Goal: Task Accomplishment & Management: Complete application form

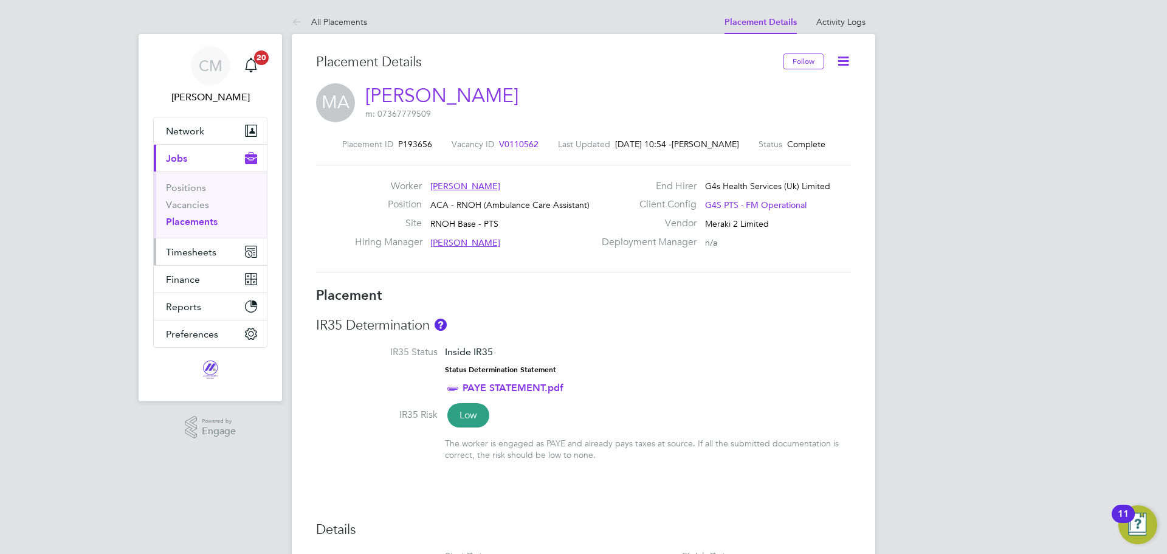
click at [198, 254] on span "Timesheets" at bounding box center [191, 252] width 50 height 12
click at [207, 246] on span "Timesheets" at bounding box center [191, 252] width 50 height 12
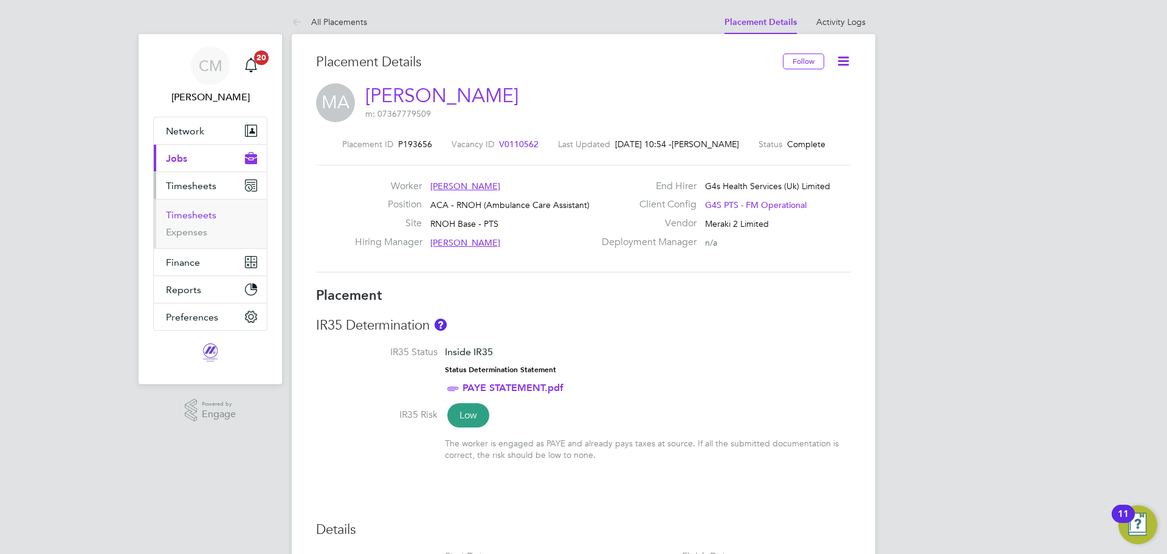
click at [195, 219] on link "Timesheets" at bounding box center [191, 215] width 50 height 12
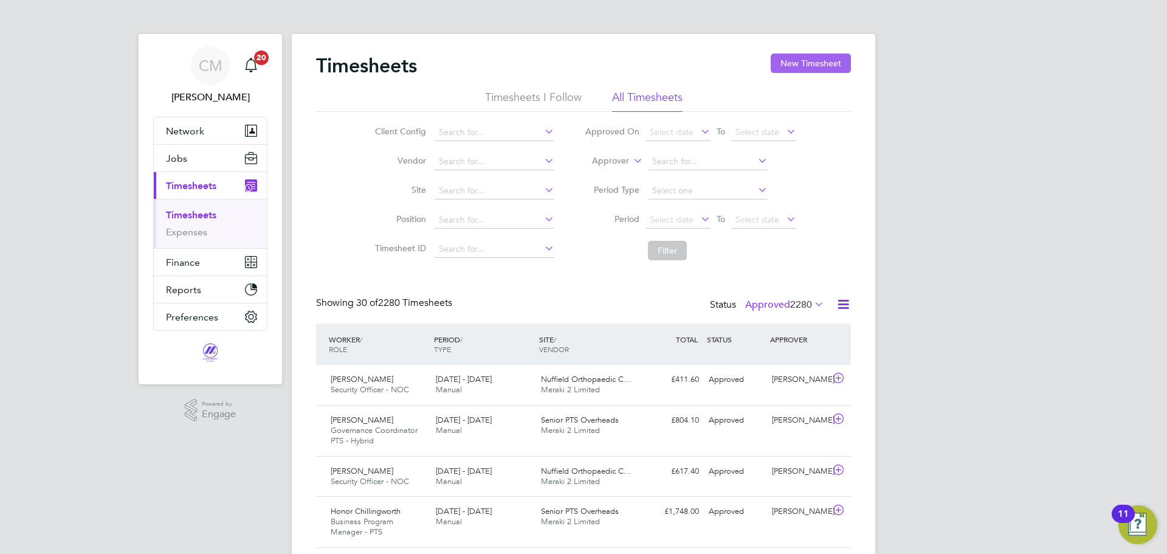
click at [817, 61] on button "New Timesheet" at bounding box center [811, 62] width 80 height 19
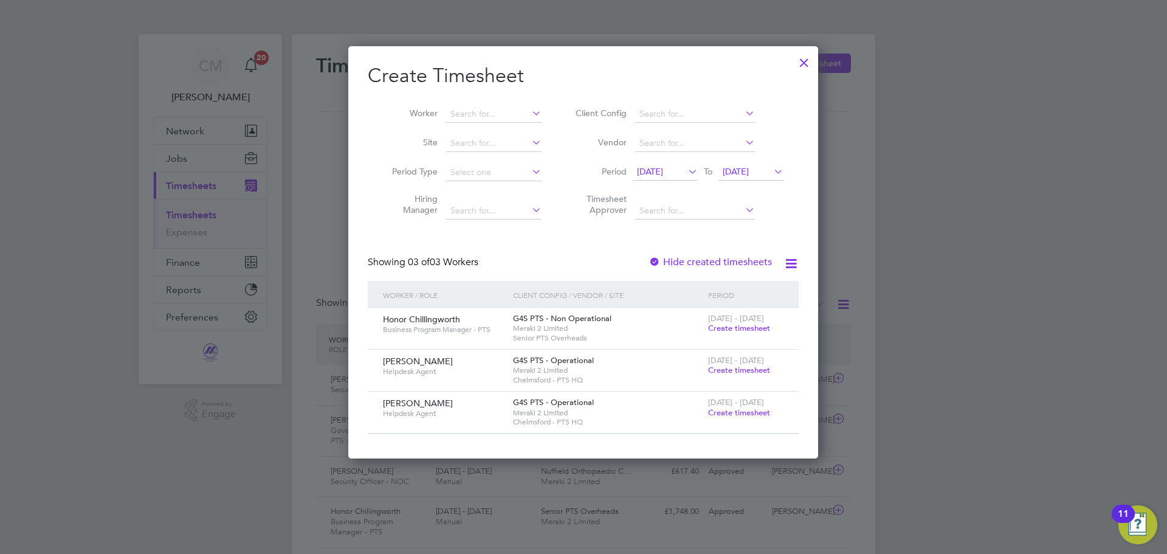
click at [757, 327] on span "Create timesheet" at bounding box center [739, 328] width 62 height 10
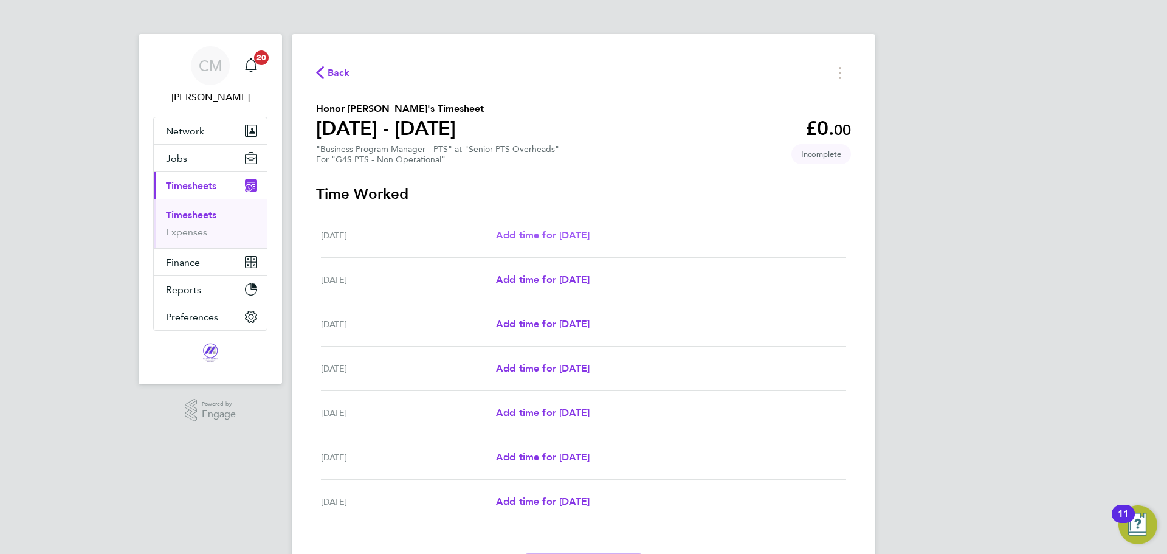
click at [550, 236] on span "Add time for [DATE]" at bounding box center [543, 235] width 94 height 12
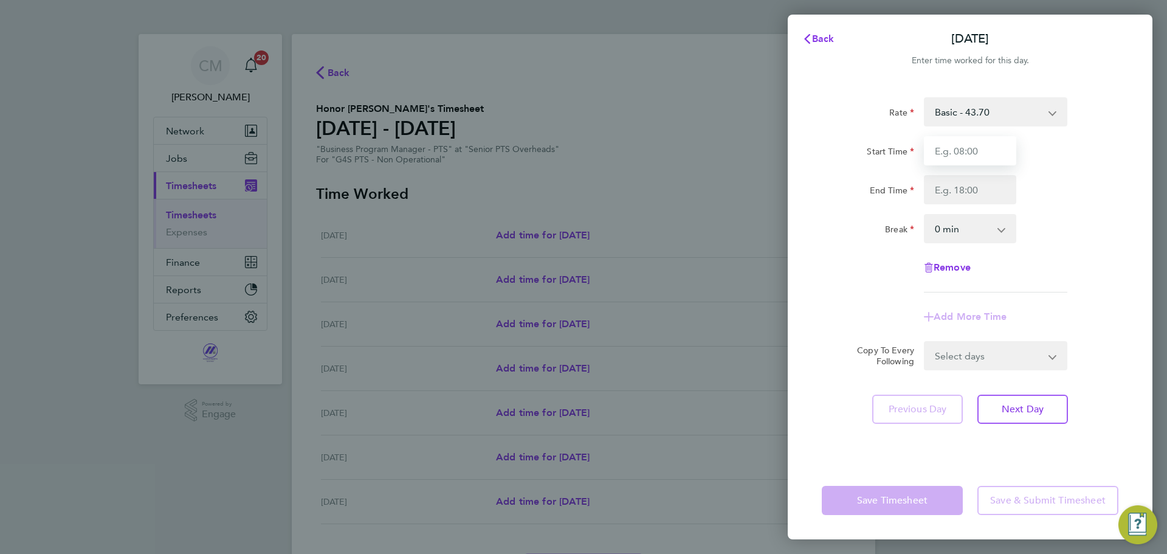
click at [990, 150] on input "Start Time" at bounding box center [970, 150] width 92 height 29
type input "09:00"
click at [943, 182] on input "End Time" at bounding box center [970, 189] width 92 height 29
type input "17:00"
click at [1079, 245] on div "Rate Basic - 43.70 Start Time 09:00 End Time 17:00 Break 0 min 15 min 30 min 45…" at bounding box center [970, 194] width 297 height 195
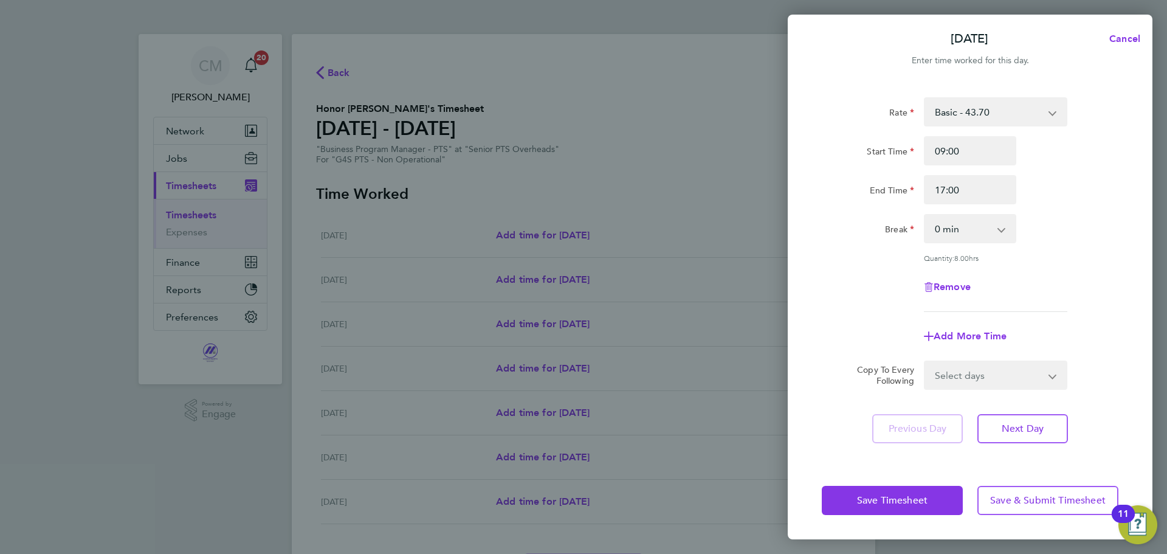
click at [988, 222] on select "0 min 15 min 30 min 45 min 60 min 75 min 90 min" at bounding box center [962, 228] width 75 height 27
drag, startPoint x: 988, startPoint y: 222, endPoint x: 1015, endPoint y: 234, distance: 29.4
click at [988, 222] on select "0 min 15 min 30 min 45 min 60 min 75 min 90 min" at bounding box center [962, 228] width 75 height 27
click at [980, 367] on select "Select days Day Weekday (Mon-Fri) Weekend (Sat-Sun) [DATE] [DATE] [DATE] [DATE]…" at bounding box center [989, 375] width 128 height 27
click at [976, 369] on select "Select days Day Weekday (Mon-Fri) Weekend (Sat-Sun) [DATE] [DATE] [DATE] [DATE]…" at bounding box center [989, 375] width 128 height 27
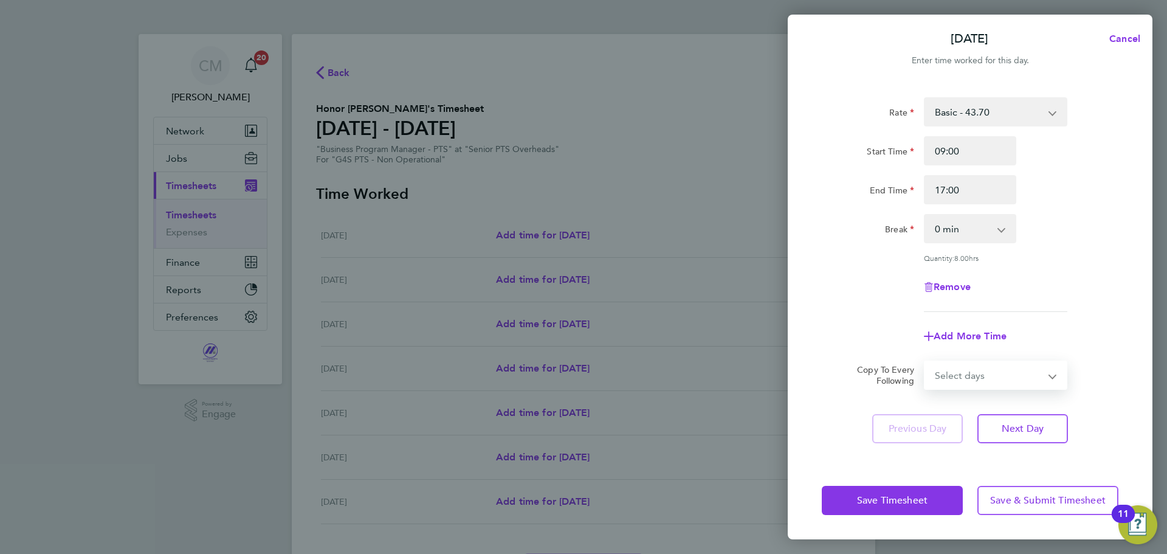
select select "WEEKDAY"
click at [925, 362] on select "Select days Day Weekday (Mon-Fri) Weekend (Sat-Sun) [DATE] [DATE] [DATE] [DATE]…" at bounding box center [989, 375] width 128 height 27
select select "[DATE]"
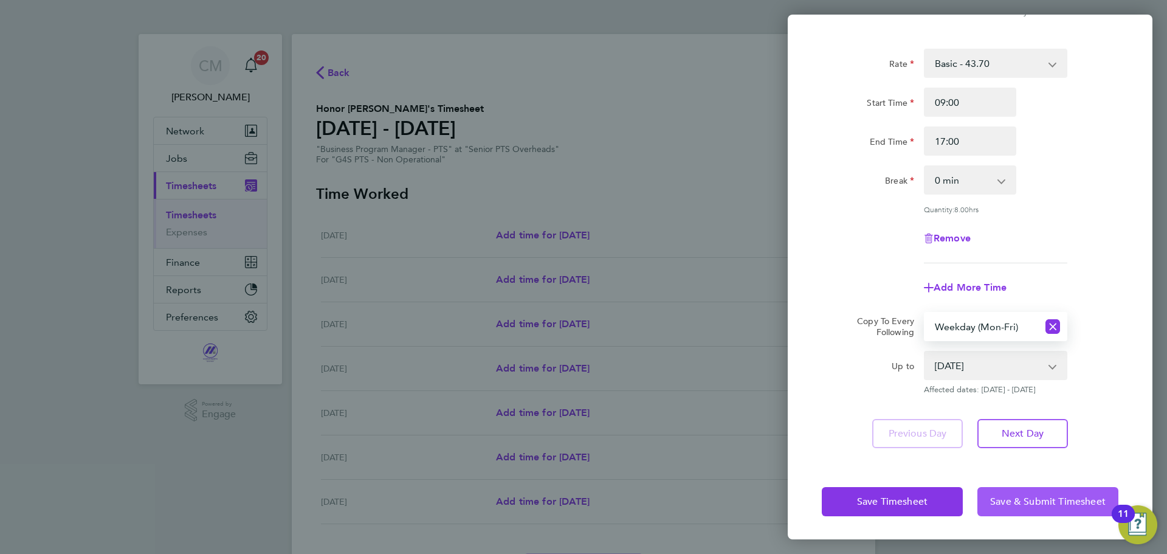
click at [1047, 505] on span "Save & Submit Timesheet" at bounding box center [1047, 501] width 115 height 12
